Goal: Information Seeking & Learning: Learn about a topic

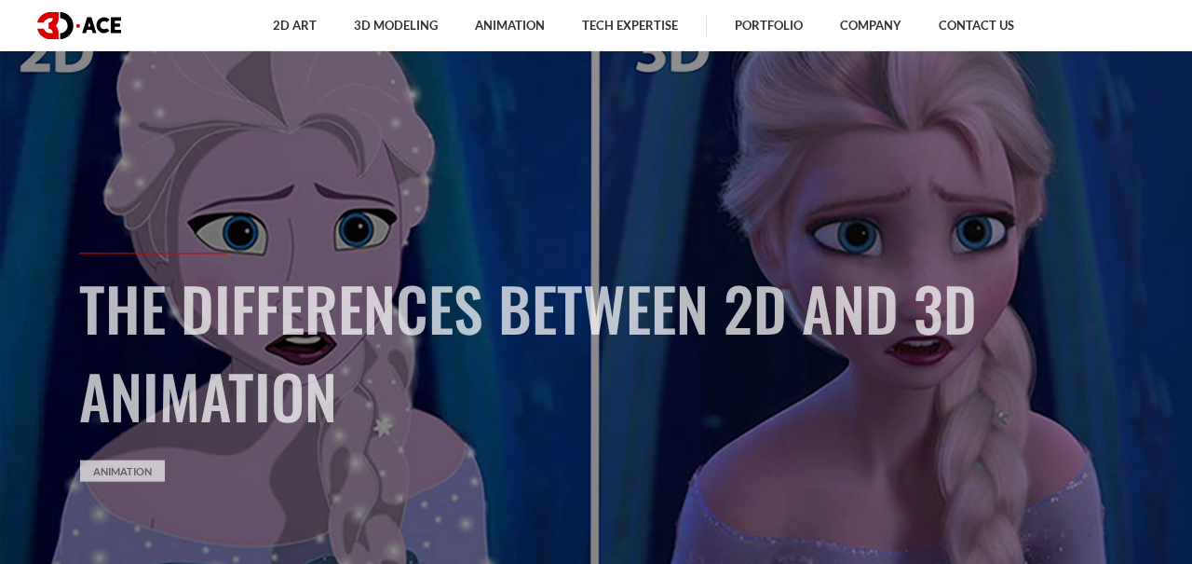
scroll to position [116, 0]
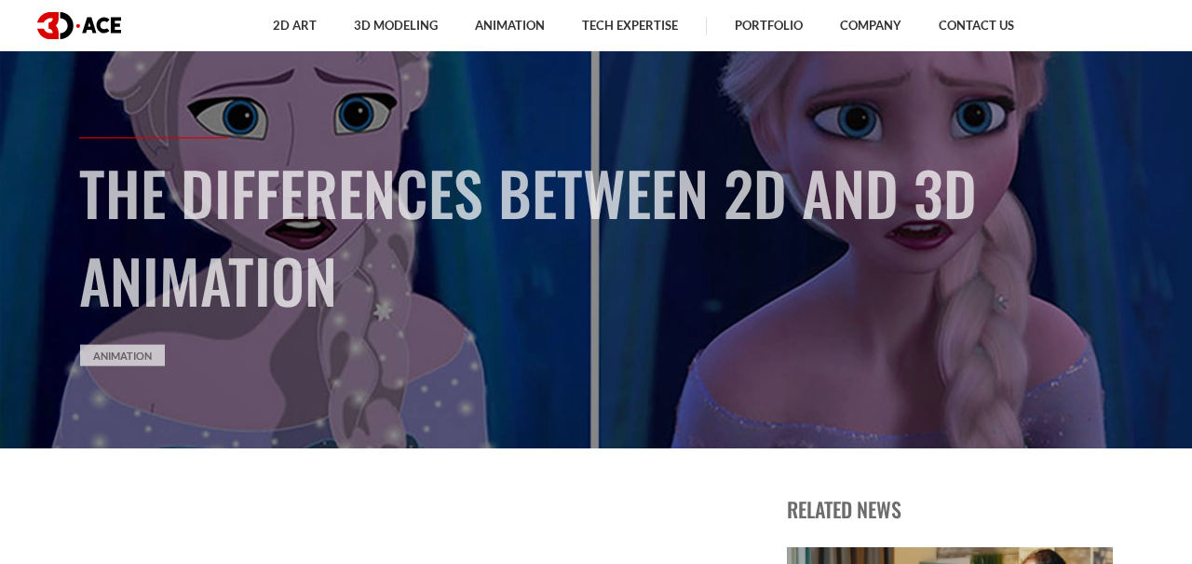
click at [113, 365] on link "Animation" at bounding box center [122, 354] width 85 height 21
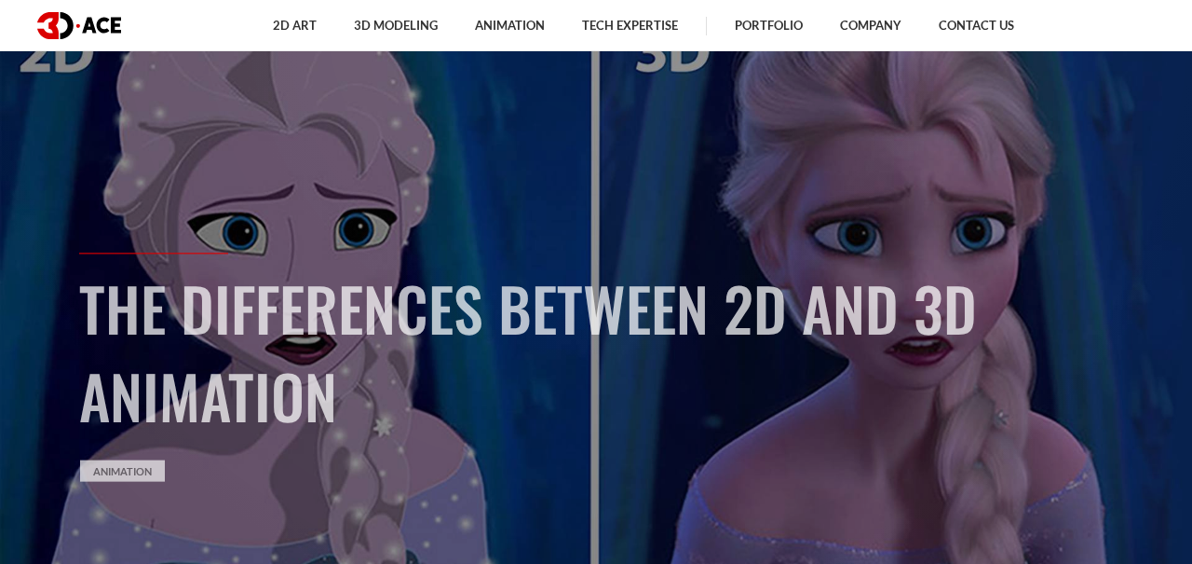
scroll to position [116, 0]
